Goal: Entertainment & Leisure: Consume media (video, audio)

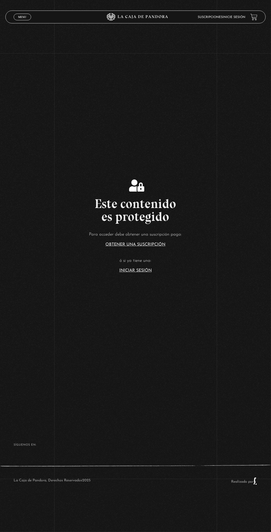
click at [30, 16] on div "Menu Cerrar" at bounding box center [54, 17] width 81 height 12
click at [26, 18] on span "Menu" at bounding box center [22, 16] width 8 height 3
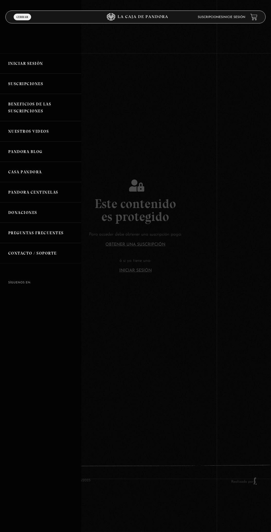
click at [16, 61] on link "Iniciar Sesión" at bounding box center [40, 63] width 81 height 20
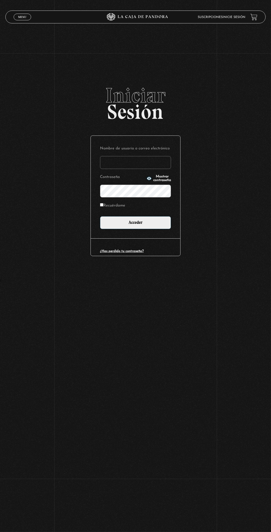
click at [121, 169] on input "Nombre de usuario o correo electrónico" at bounding box center [135, 162] width 71 height 13
type input "stevensr15@hotmail.com"
click at [100, 216] on input "Acceder" at bounding box center [135, 222] width 71 height 13
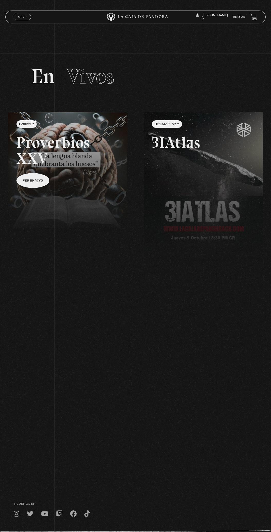
click at [22, 23] on div "Menu Cerrar" at bounding box center [54, 17] width 81 height 12
click at [21, 18] on span "Menu" at bounding box center [22, 16] width 8 height 3
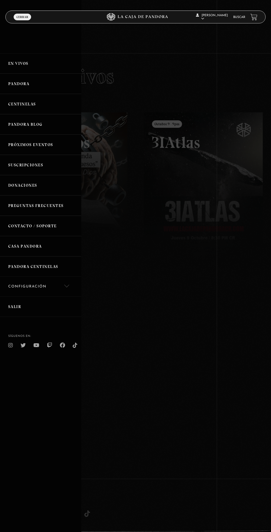
click at [22, 87] on link "Pandora" at bounding box center [40, 84] width 81 height 20
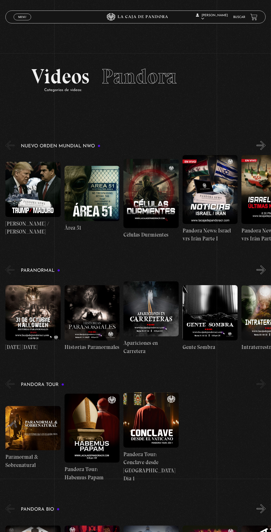
click at [88, 300] on figure at bounding box center [92, 312] width 55 height 55
